Goal: Find specific page/section: Find specific page/section

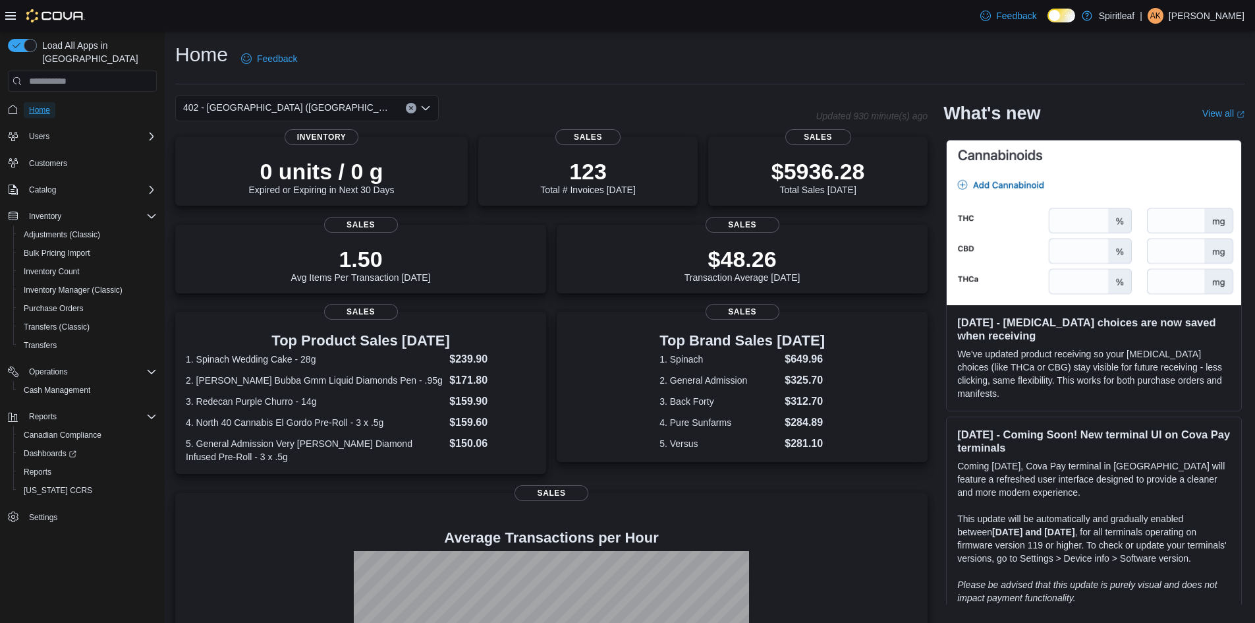
click at [36, 105] on span "Home" at bounding box center [39, 110] width 21 height 11
click at [51, 464] on link "Reports" at bounding box center [37, 472] width 38 height 16
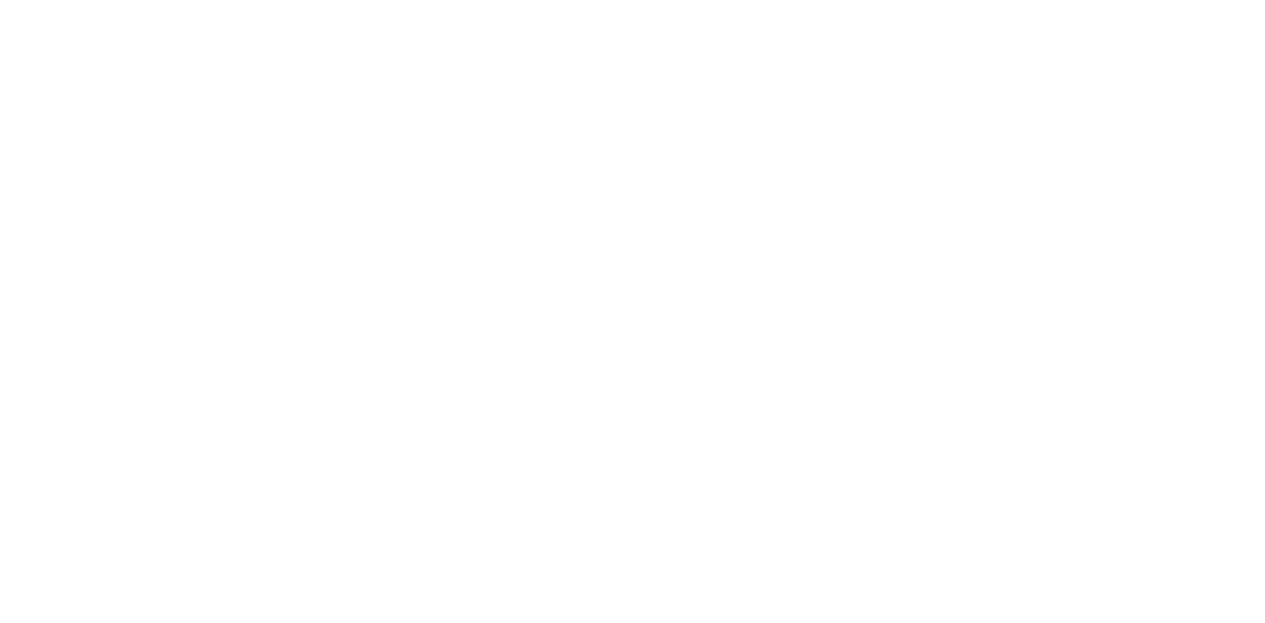
click at [42, 5] on html at bounding box center [632, 2] width 1265 height 5
